Goal: Connect with others: Connect with others

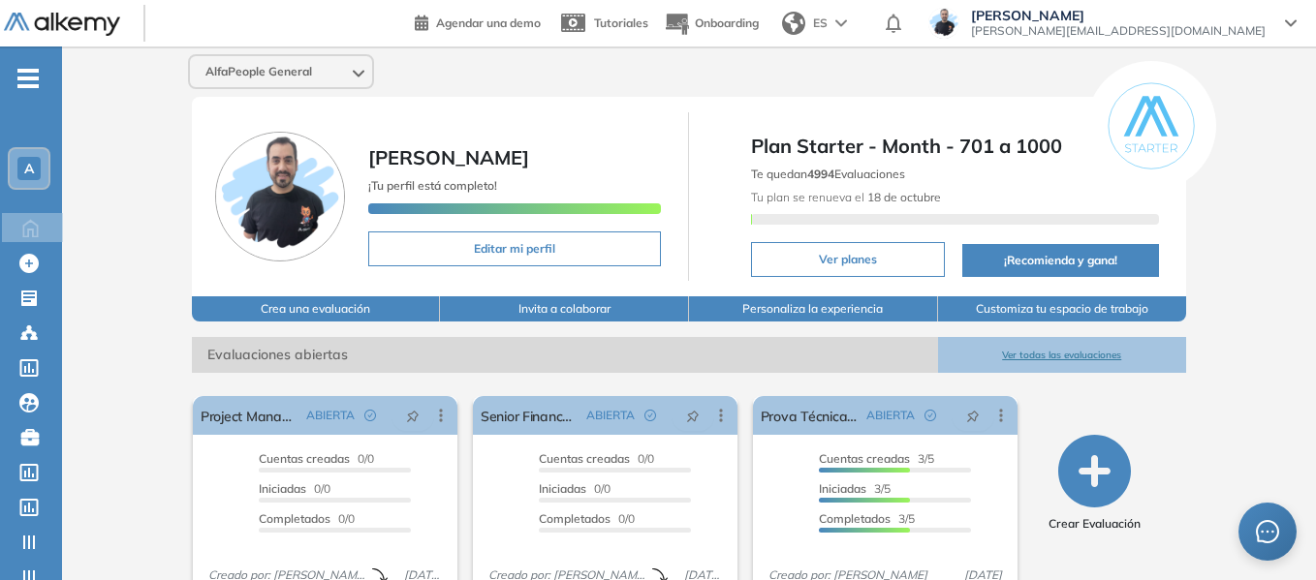
click at [31, 161] on span "A" at bounding box center [29, 169] width 10 height 16
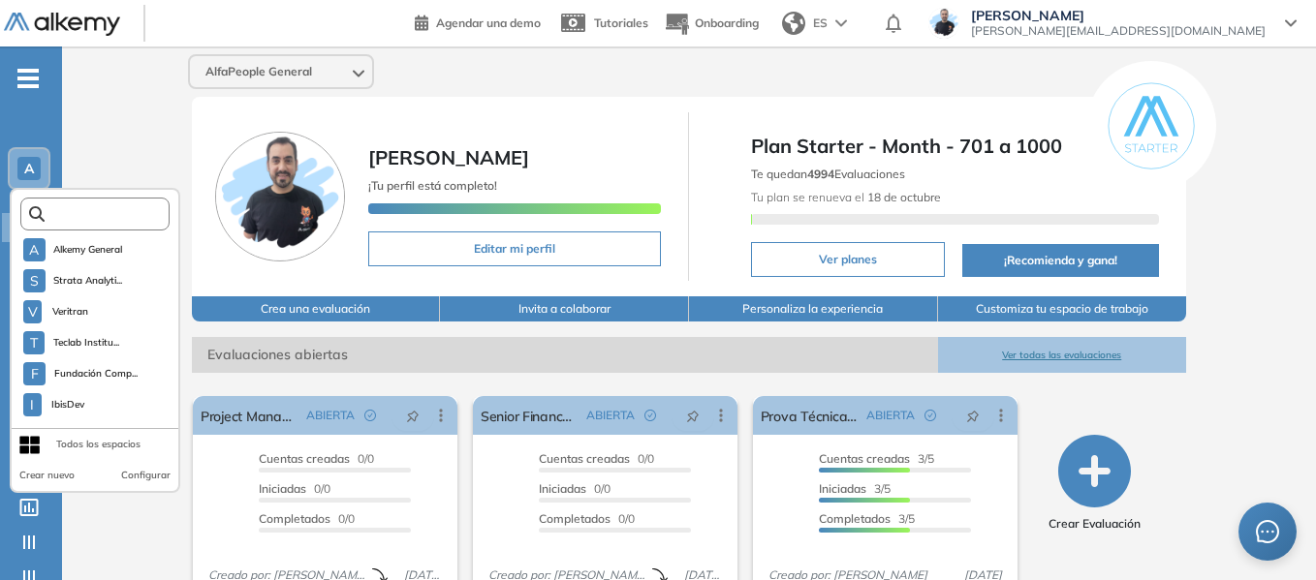
click at [95, 216] on input "text" at bounding box center [101, 214] width 112 height 15
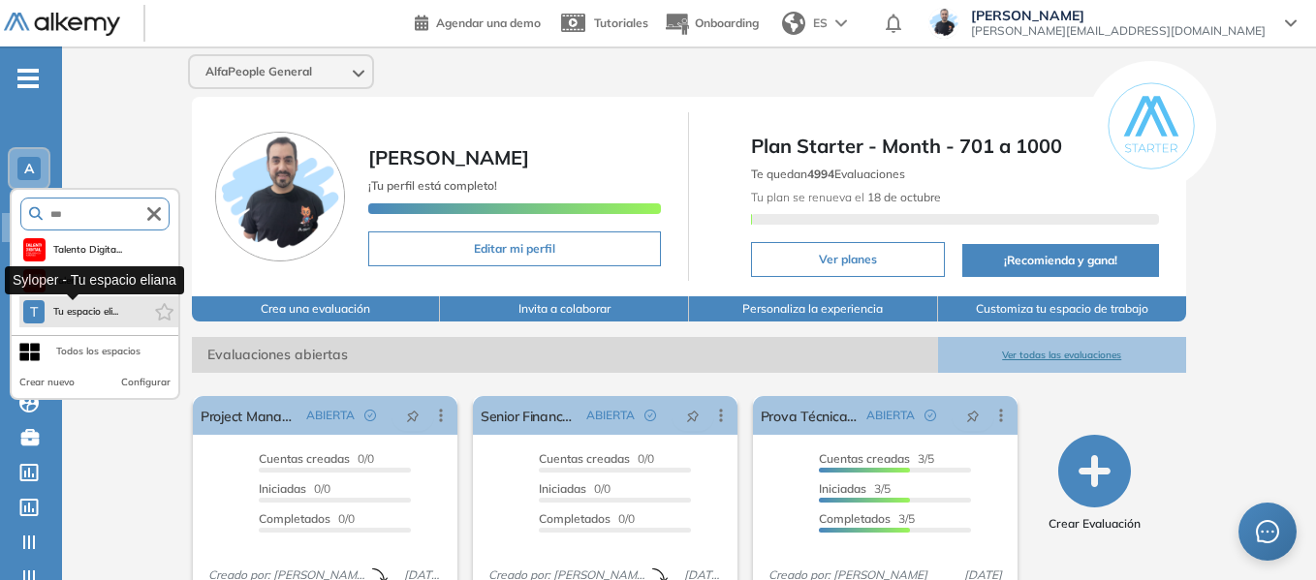
type input "***"
click at [86, 310] on span "Tu espacio eli..." at bounding box center [85, 312] width 67 height 16
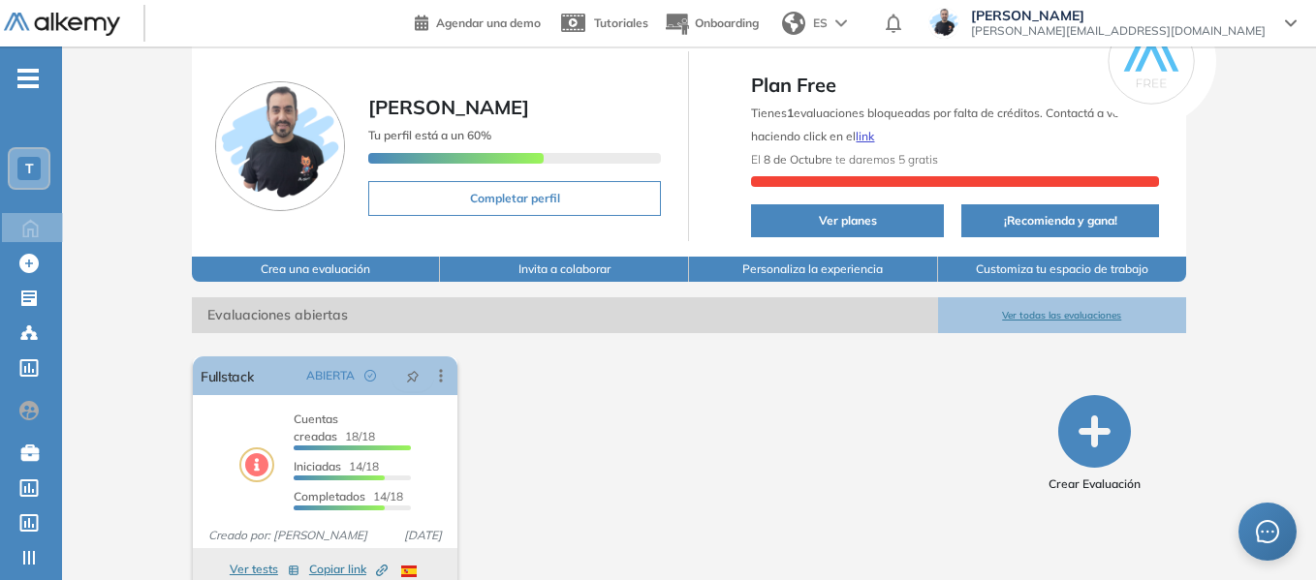
scroll to position [95, 0]
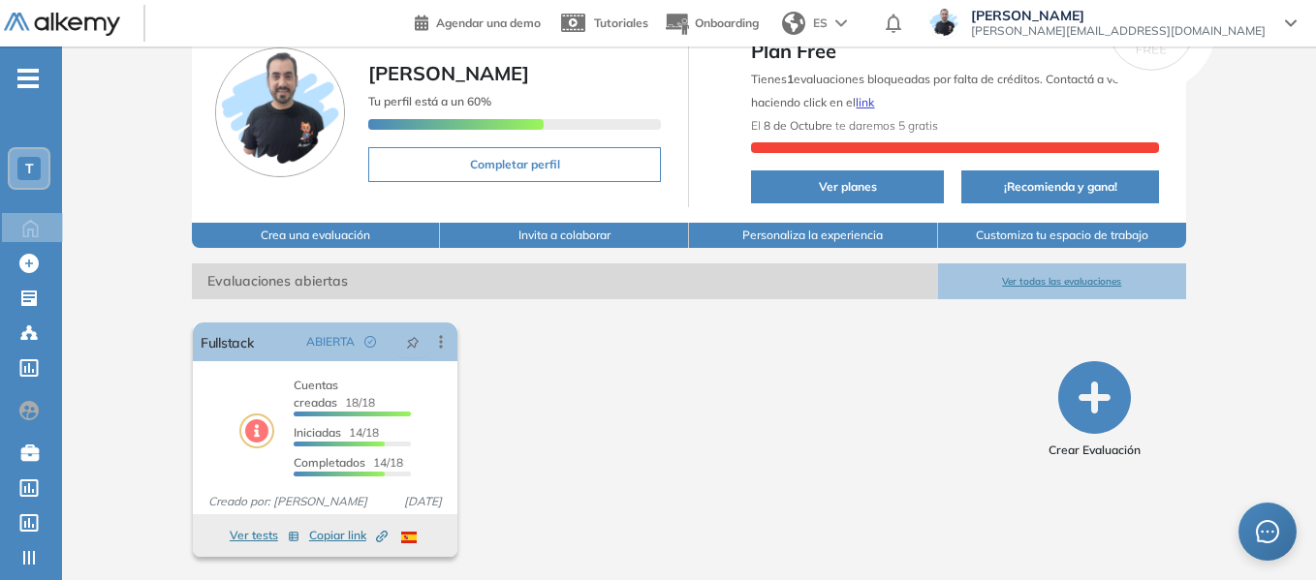
click at [561, 236] on button "Invita a colaborar" at bounding box center [564, 235] width 249 height 25
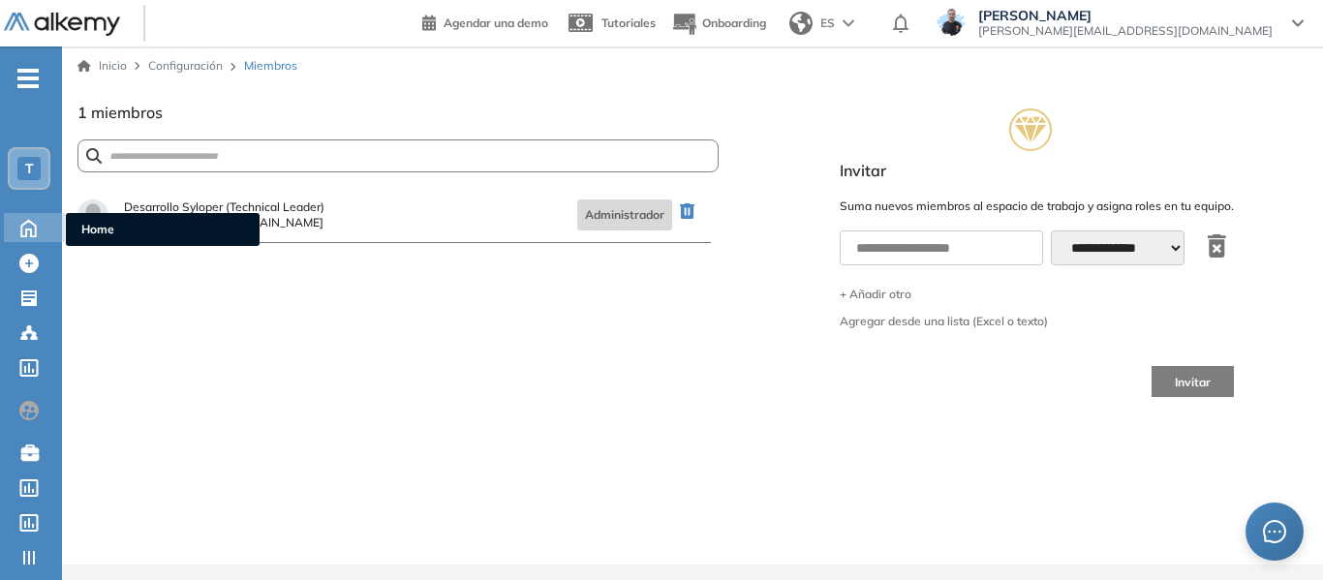
click at [95, 228] on span "Home" at bounding box center [162, 229] width 163 height 17
